Goal: Information Seeking & Learning: Learn about a topic

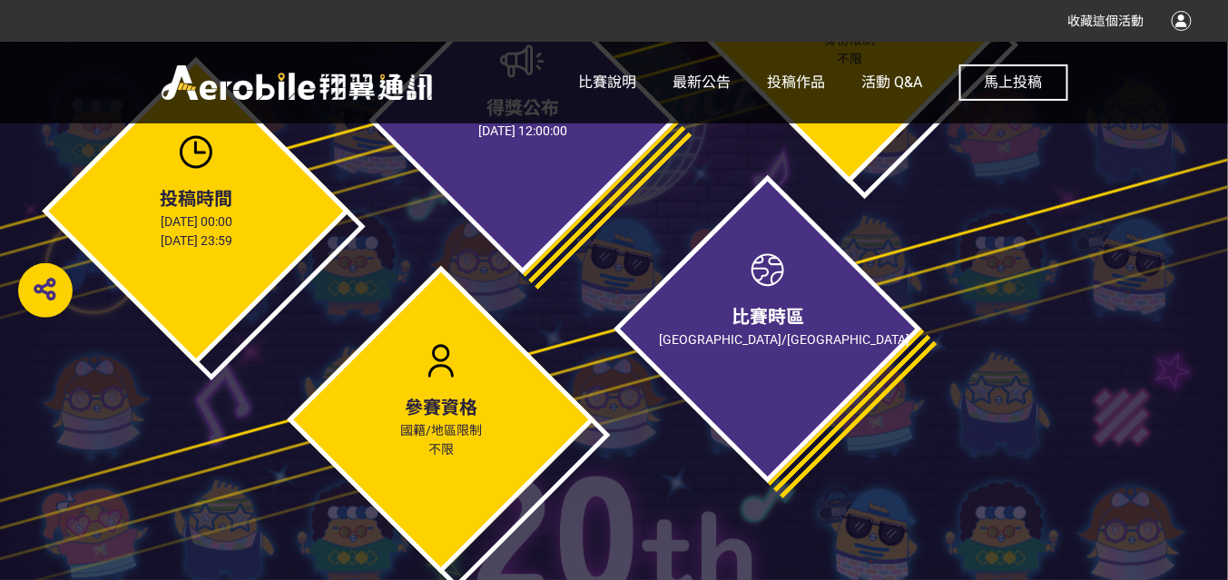
scroll to position [1016, 0]
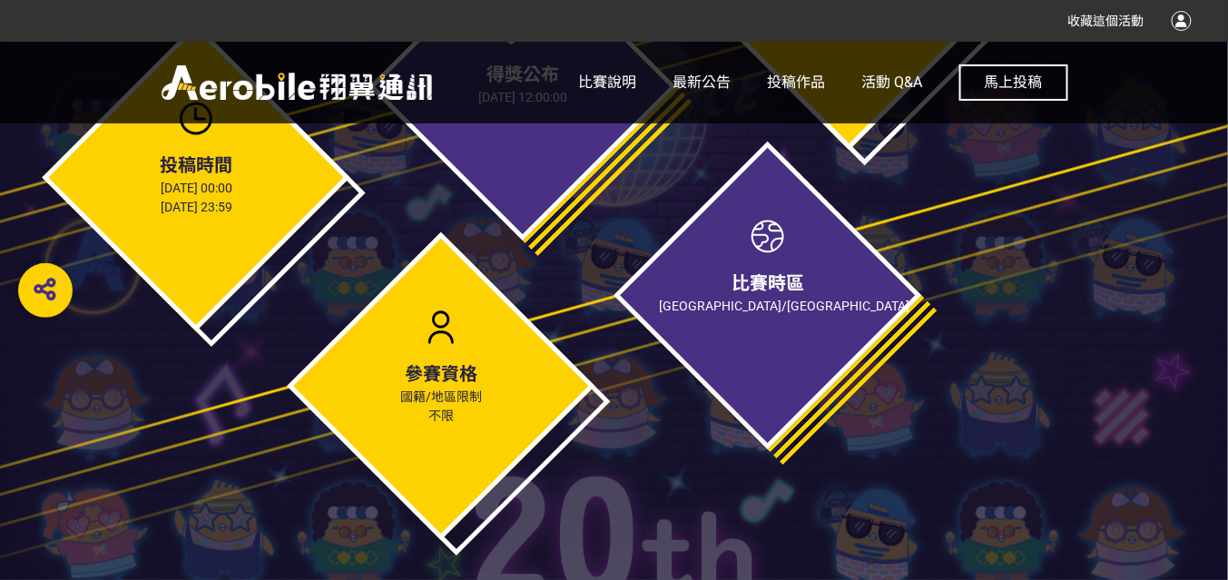
click at [778, 248] on div at bounding box center [767, 236] width 45 height 45
click at [763, 236] on div at bounding box center [767, 236] width 45 height 45
click at [762, 301] on span "[GEOGRAPHIC_DATA]/[GEOGRAPHIC_DATA]" at bounding box center [784, 306] width 250 height 15
click at [762, 300] on span "[GEOGRAPHIC_DATA]/[GEOGRAPHIC_DATA]" at bounding box center [784, 306] width 250 height 15
click at [756, 248] on div at bounding box center [767, 236] width 45 height 45
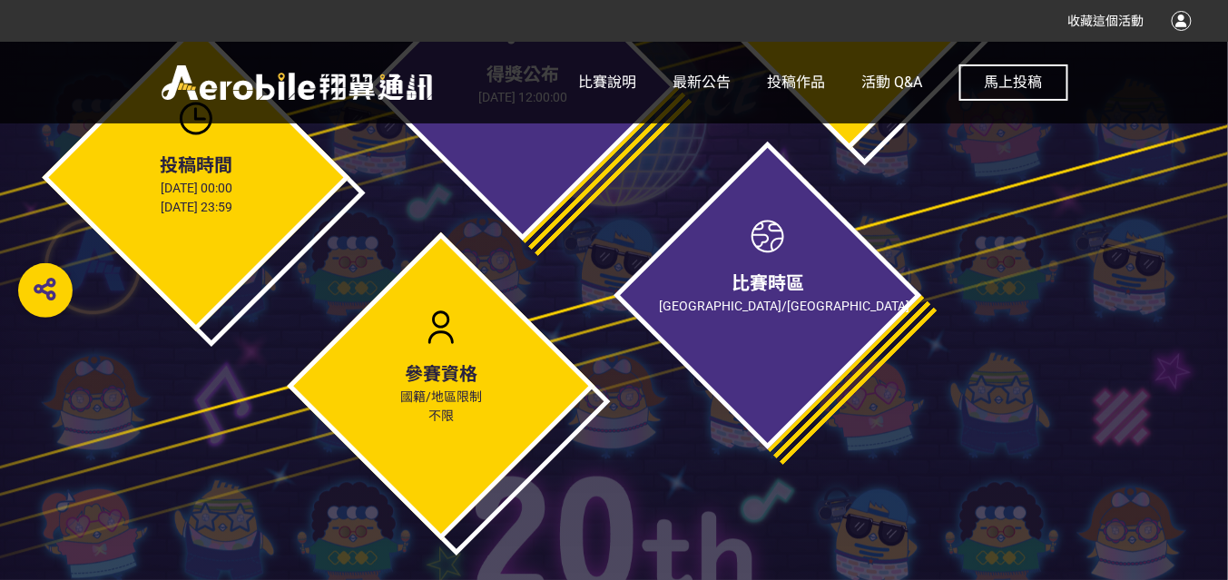
click at [409, 377] on span "參賽資格" at bounding box center [441, 375] width 73 height 22
drag, startPoint x: 416, startPoint y: 368, endPoint x: 428, endPoint y: 376, distance: 13.8
click at [418, 370] on span "參賽資格" at bounding box center [441, 375] width 73 height 22
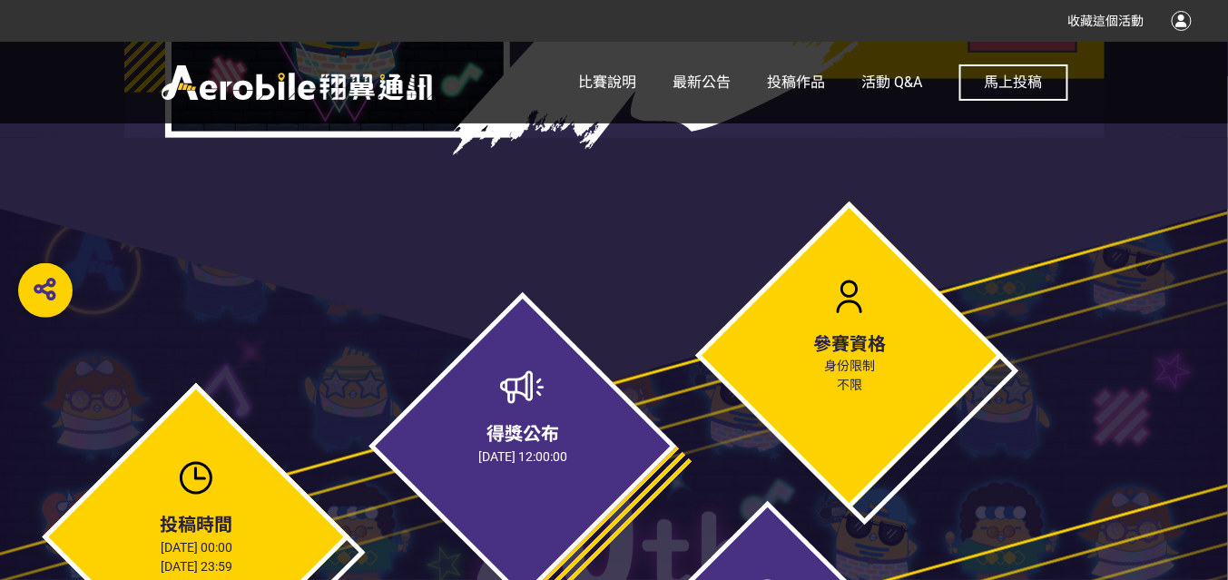
scroll to position [653, 0]
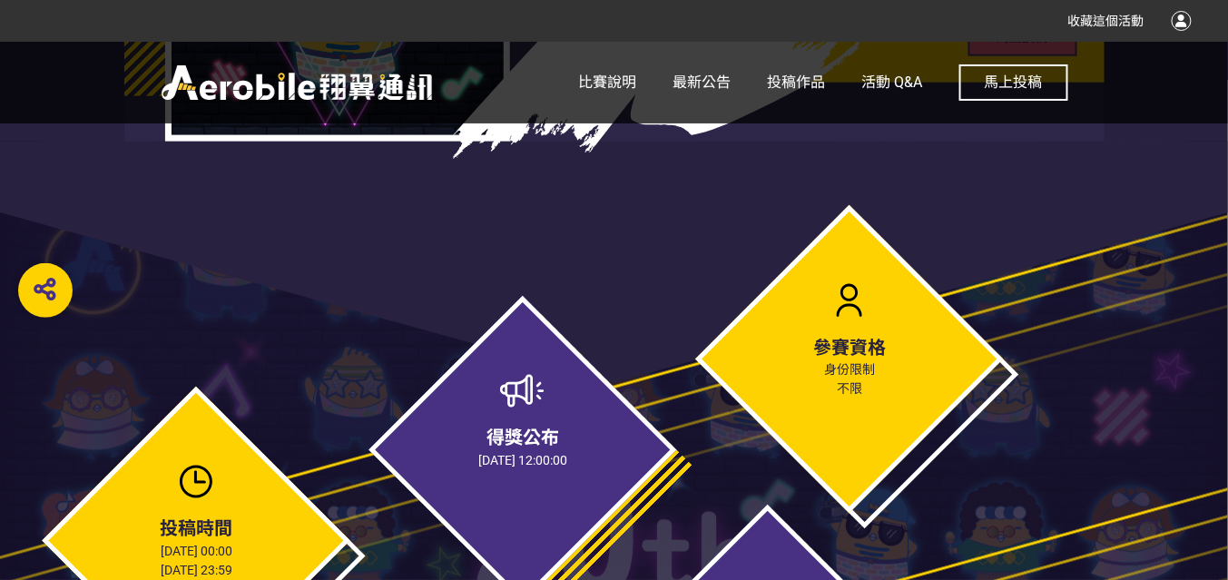
click at [514, 461] on span "[DATE] 12:00:00" at bounding box center [522, 461] width 89 height 15
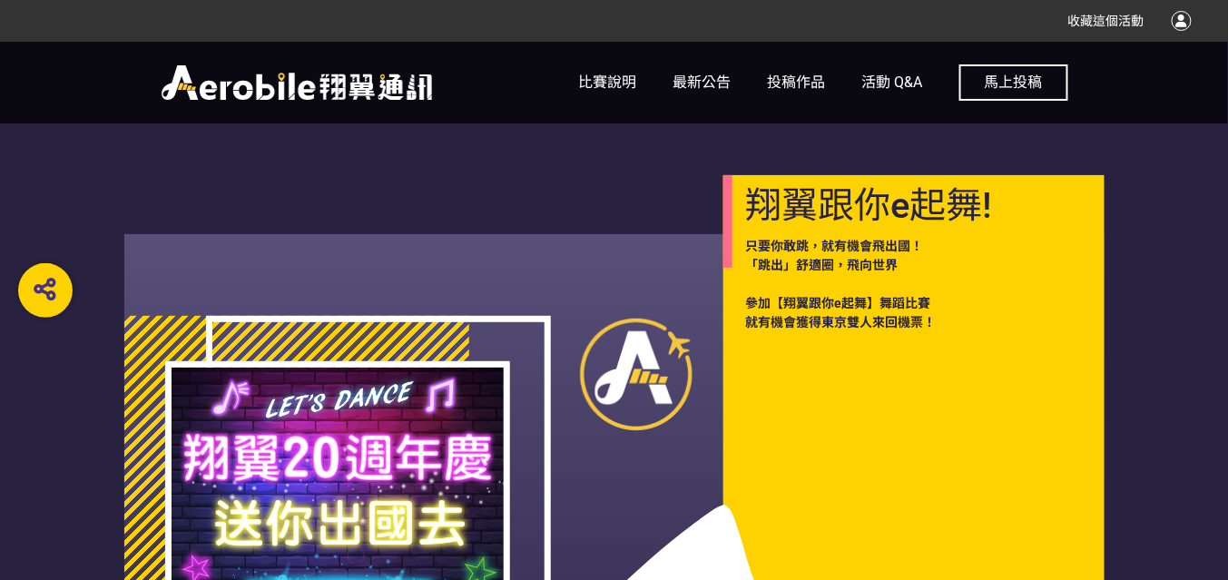
scroll to position [0, 0]
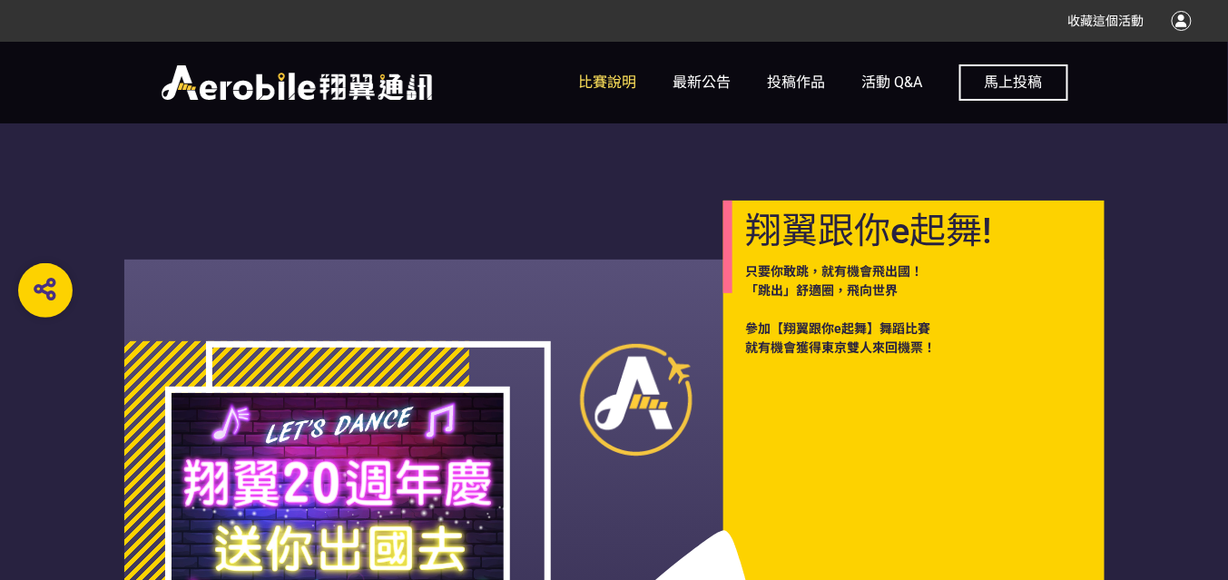
click at [625, 85] on span "比賽說明" at bounding box center [608, 81] width 58 height 17
click at [617, 76] on span "比賽說明" at bounding box center [608, 81] width 58 height 17
click at [813, 81] on span "投稿作品" at bounding box center [797, 81] width 58 height 17
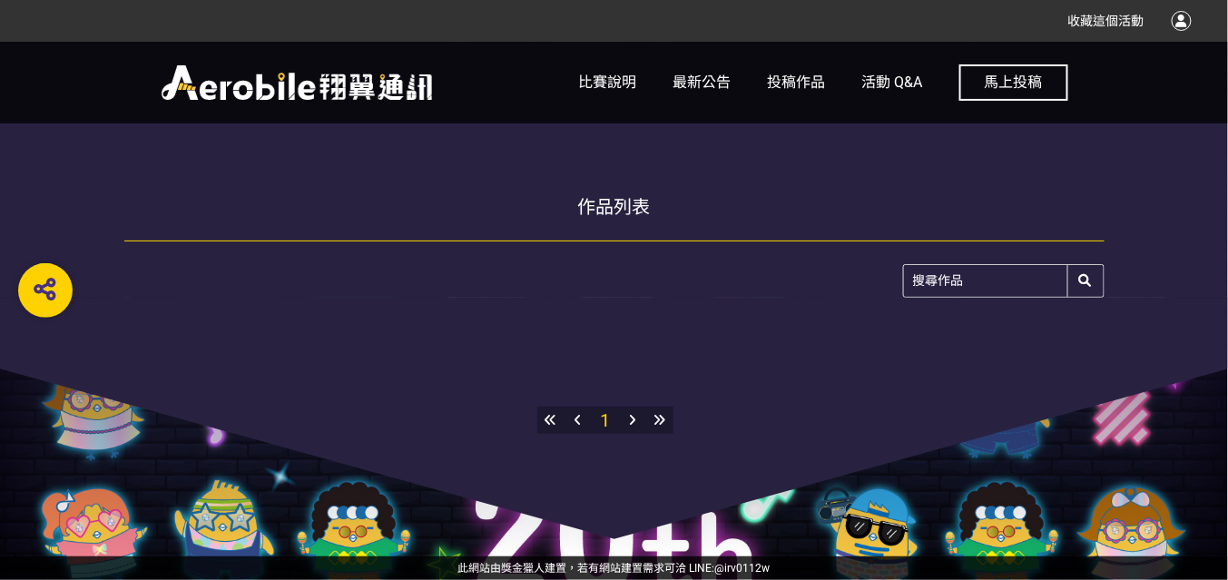
click at [975, 288] on input "search" at bounding box center [1004, 281] width 200 height 32
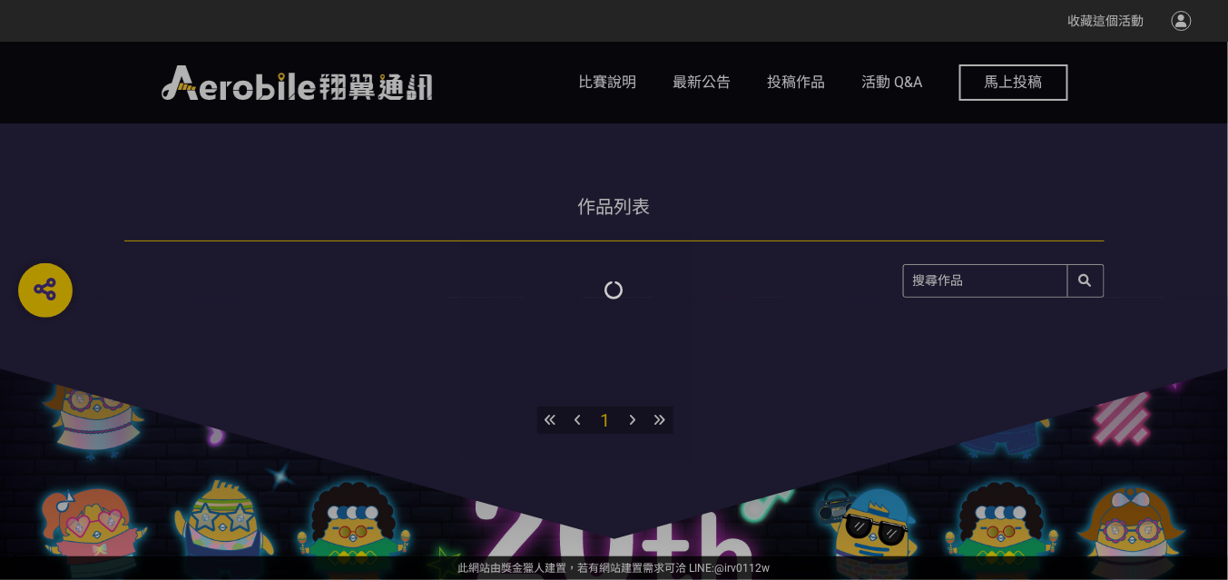
drag, startPoint x: 668, startPoint y: 286, endPoint x: 680, endPoint y: 298, distance: 16.7
click at [672, 284] on div "收藏這個活動 此網站由獎金獵人建置，若有網站建置需求 可洽 LINE: @irv0112w 分享 比賽說明 最新公告 投稿作品 活動 Q&A [PERSON_…" at bounding box center [614, 290] width 1228 height 580
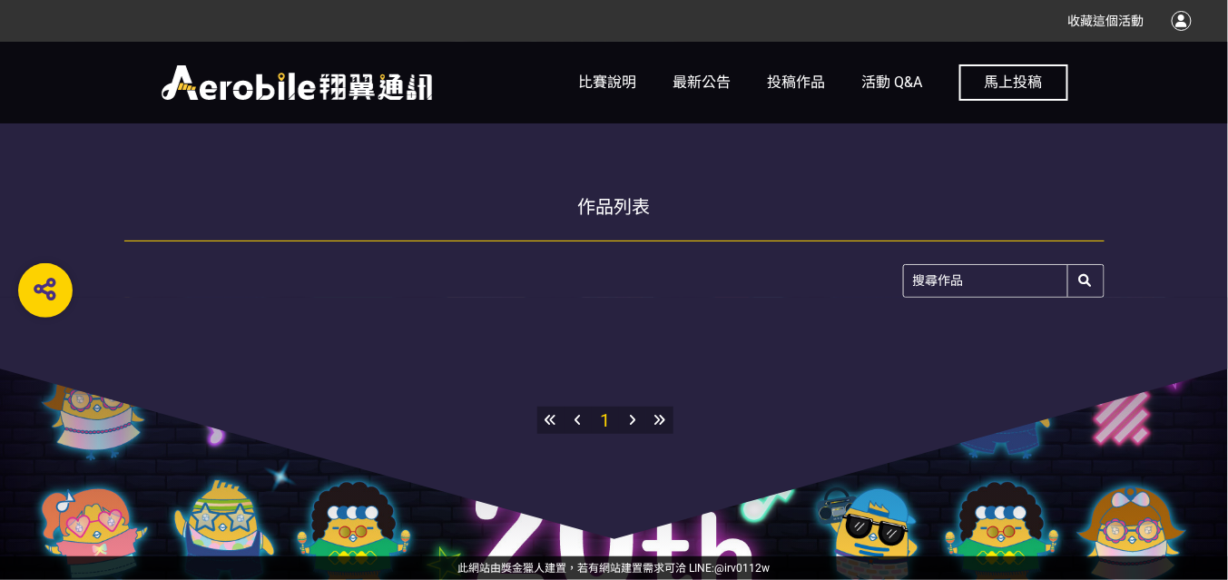
click at [648, 298] on div at bounding box center [614, 418] width 1742 height 241
drag, startPoint x: 591, startPoint y: 280, endPoint x: 575, endPoint y: 283, distance: 15.7
click at [591, 280] on div at bounding box center [614, 281] width 980 height 34
click at [465, 277] on div at bounding box center [614, 281] width 980 height 34
drag, startPoint x: 382, startPoint y: 277, endPoint x: 415, endPoint y: 290, distance: 35.4
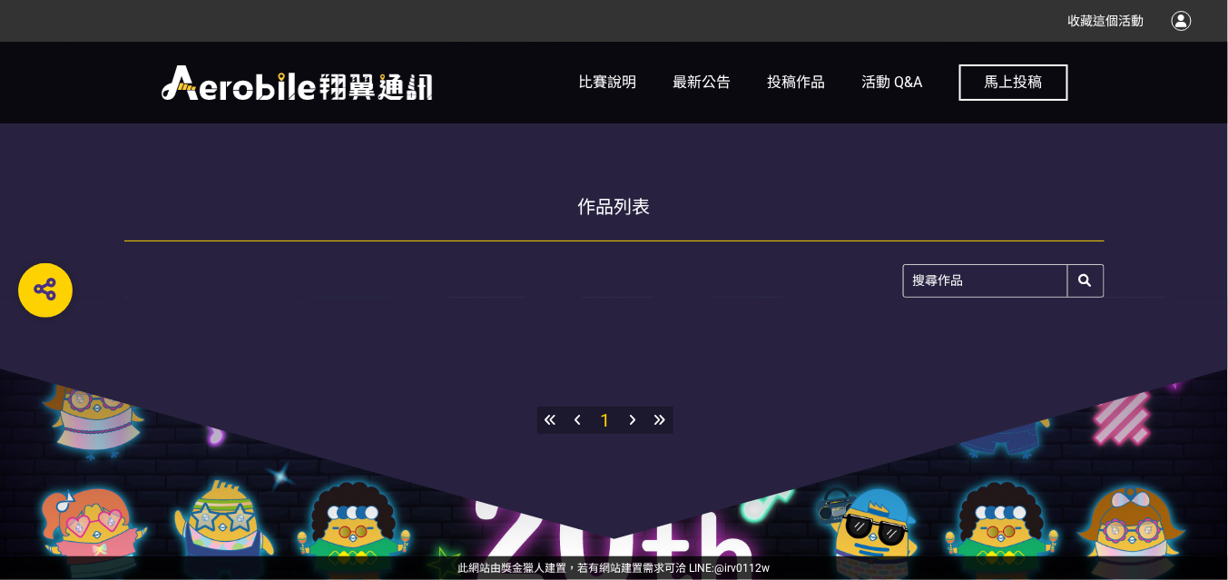
click at [382, 277] on div at bounding box center [614, 281] width 980 height 34
click at [636, 421] on div at bounding box center [632, 419] width 27 height 27
click at [697, 84] on span "最新公告" at bounding box center [702, 81] width 58 height 17
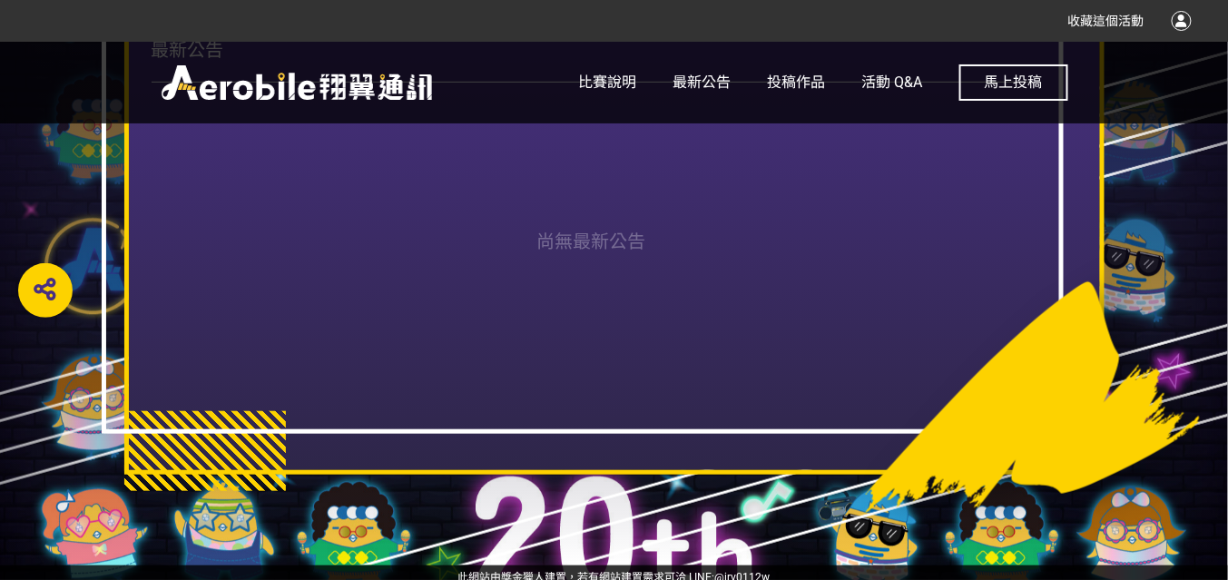
scroll to position [226, 0]
